Goal: Task Accomplishment & Management: Manage account settings

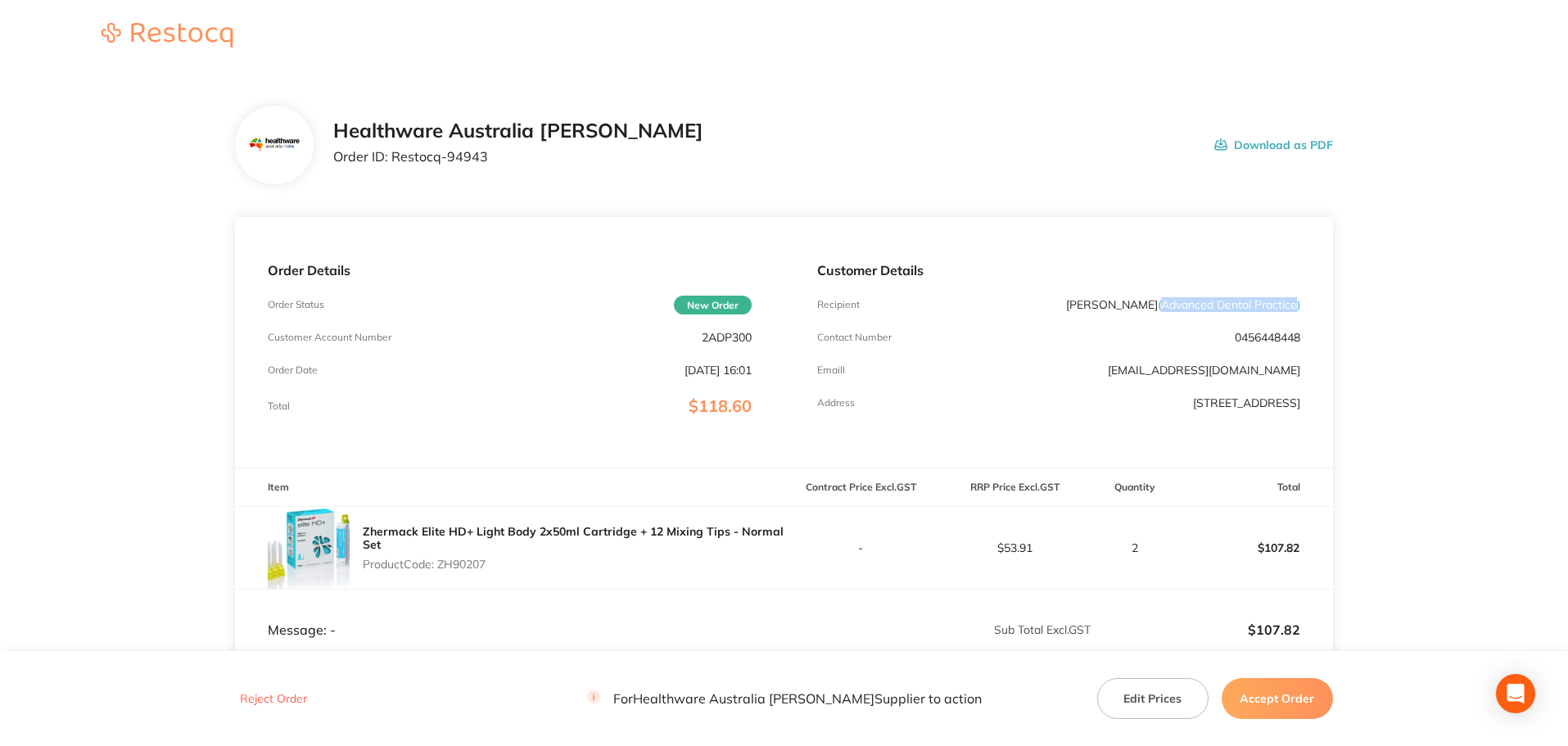
drag, startPoint x: 1162, startPoint y: 308, endPoint x: 1294, endPoint y: 310, distance: 132.0
click at [1294, 310] on span "( Advanced Dental Practice )" at bounding box center [1229, 305] width 143 height 15
copy span "Advanced Dental Practice"
drag, startPoint x: 483, startPoint y: 166, endPoint x: 394, endPoint y: 170, distance: 89.1
click at [394, 170] on div "Healthware Australia [PERSON_NAME] Order ID: Restocq- 94943" at bounding box center [518, 145] width 370 height 50
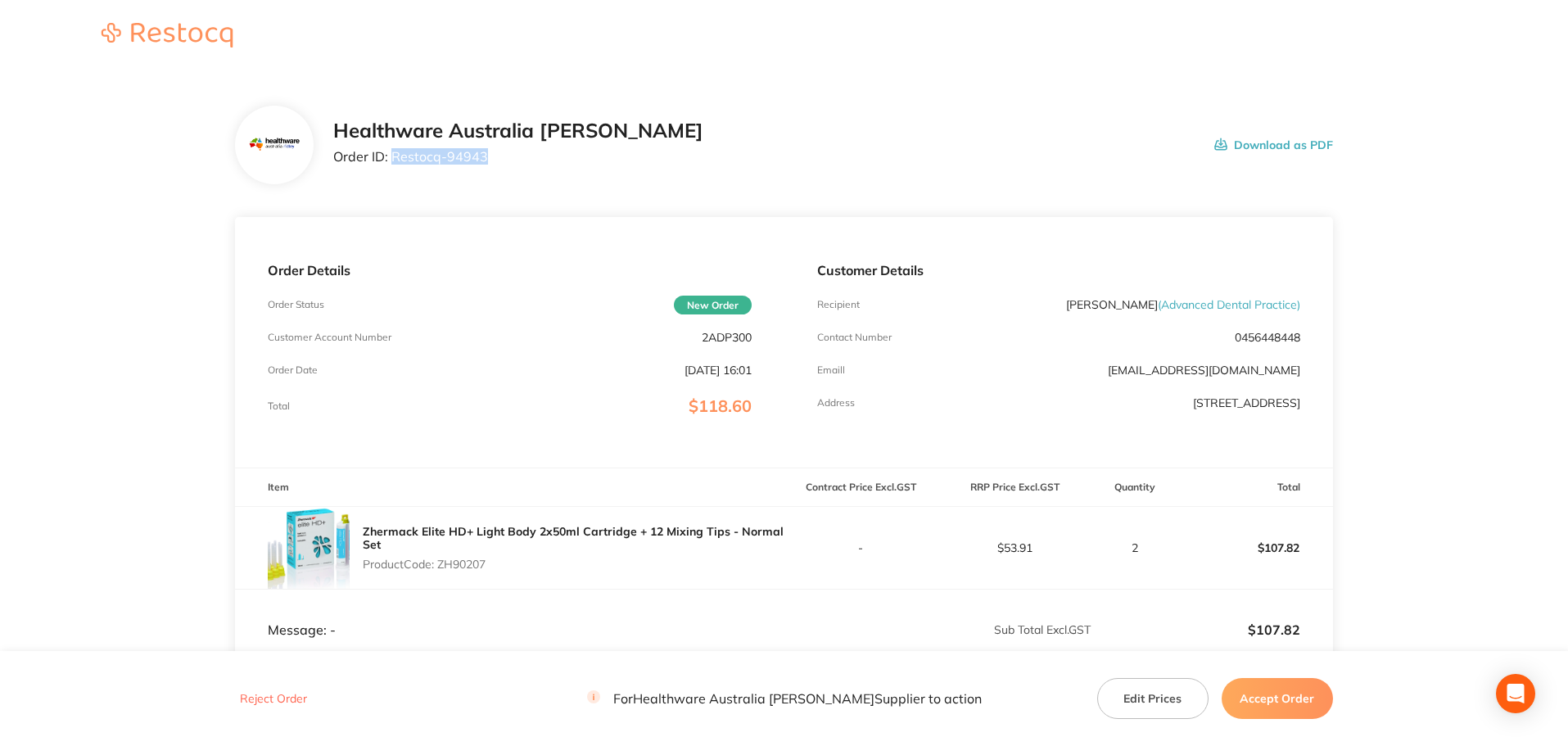
copy p "Restocq- 94943"
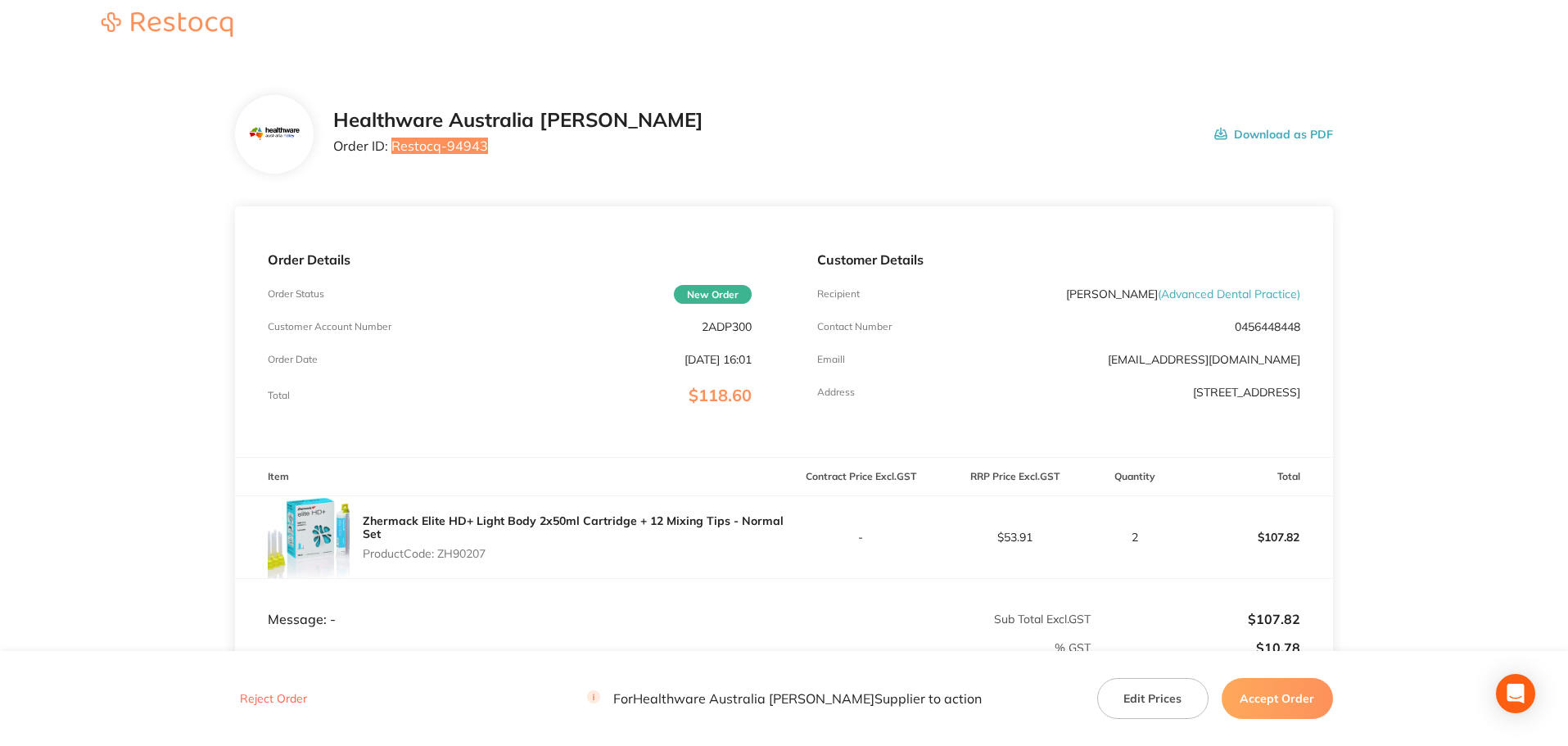
scroll to position [164, 0]
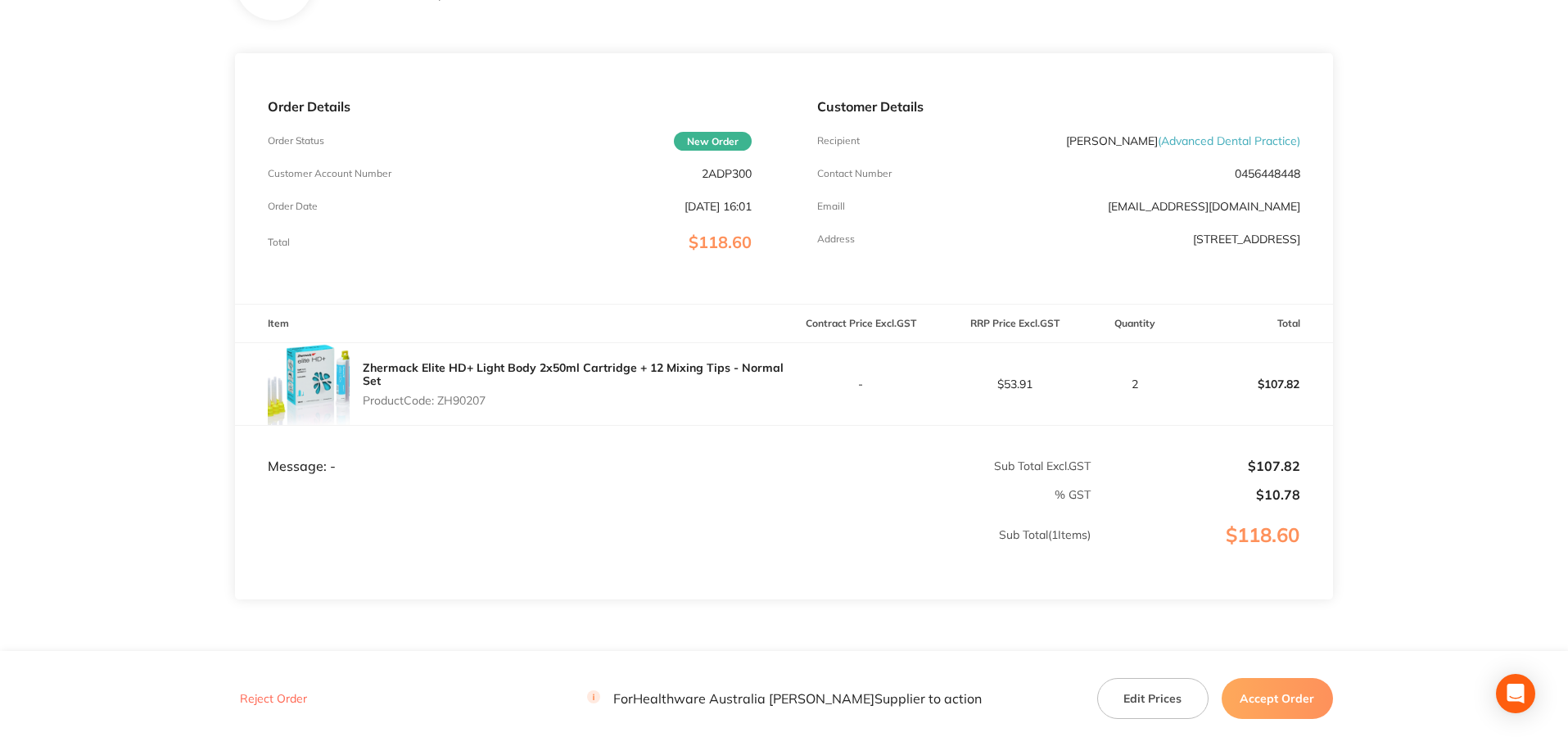
click at [454, 399] on p "Product Code: ZH90207" at bounding box center [573, 400] width 421 height 13
copy p "ZH90207"
click at [1249, 706] on button "Accept Order" at bounding box center [1278, 698] width 112 height 41
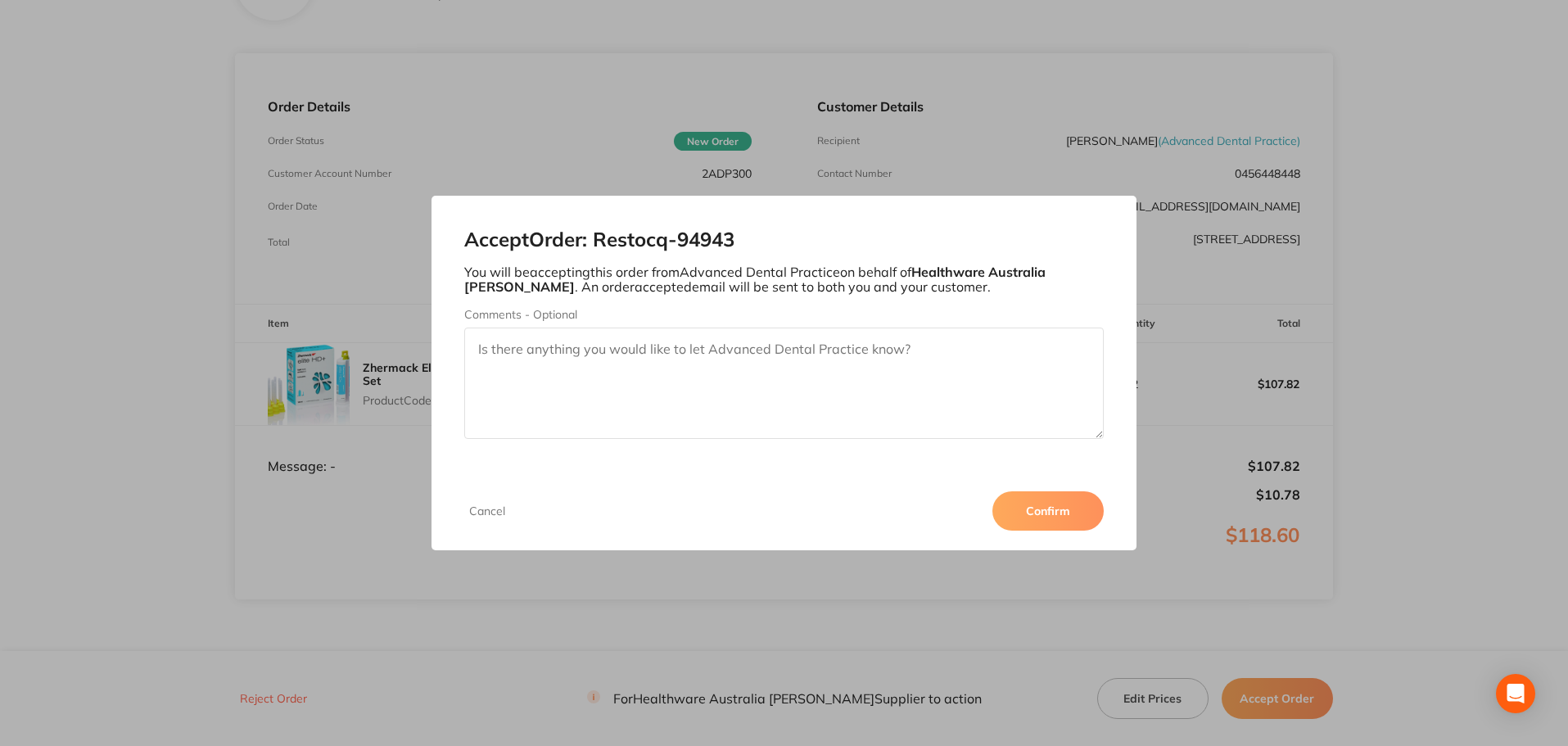
click at [1063, 511] on button "Confirm" at bounding box center [1049, 510] width 112 height 39
